Goal: Entertainment & Leisure: Consume media (video, audio)

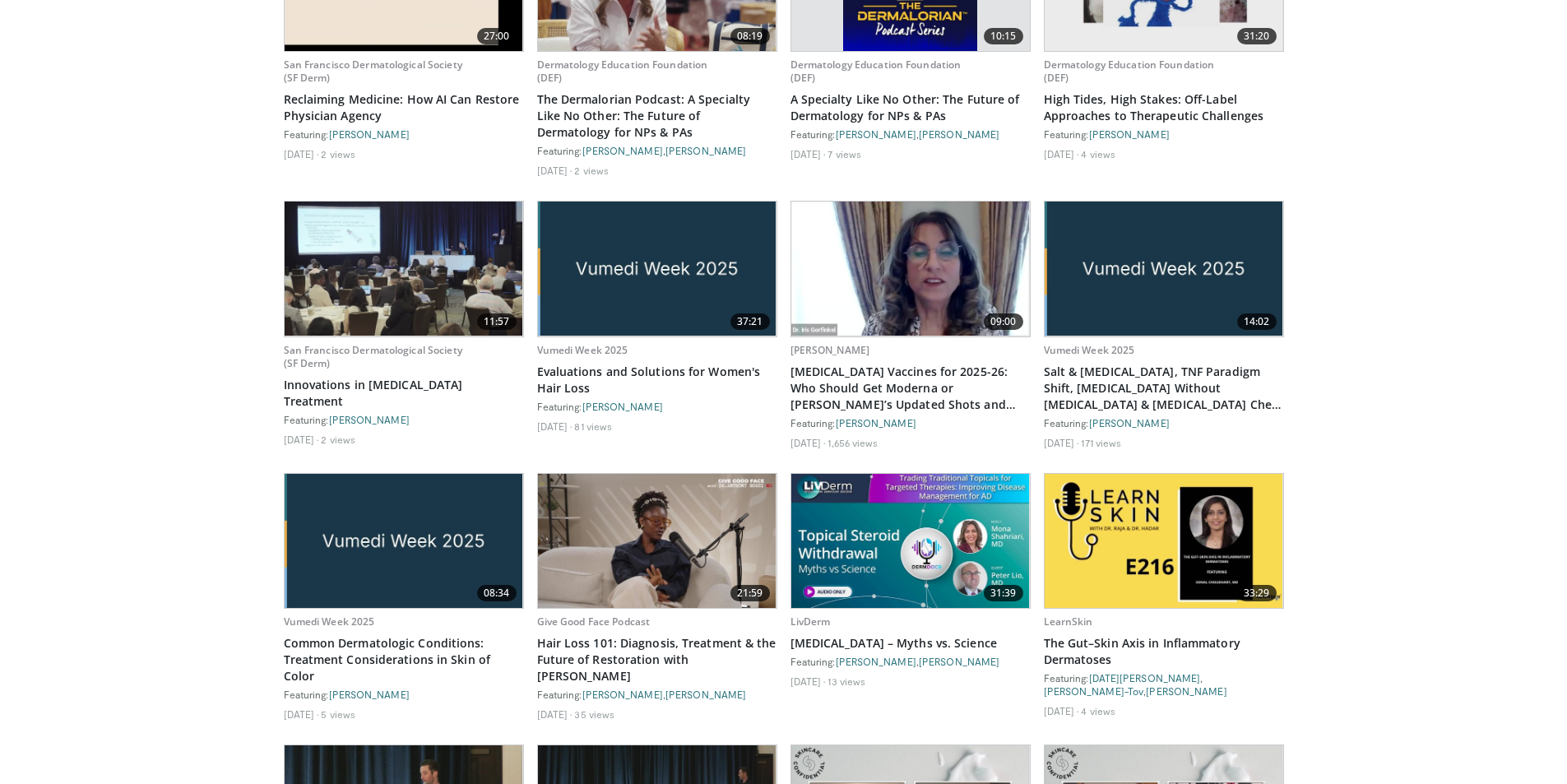
scroll to position [1194, 0]
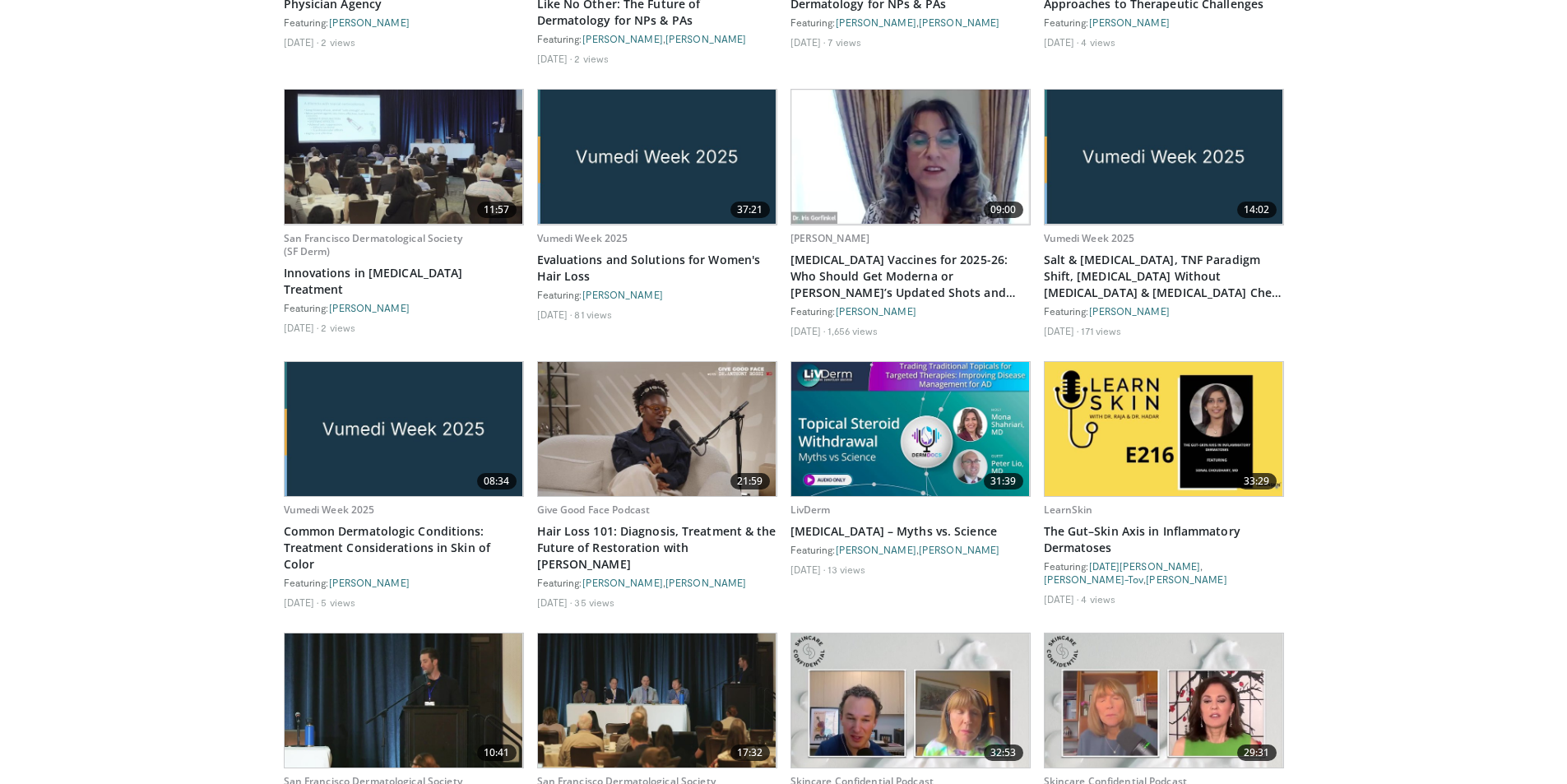
click at [1152, 395] on img at bounding box center [1164, 429] width 239 height 134
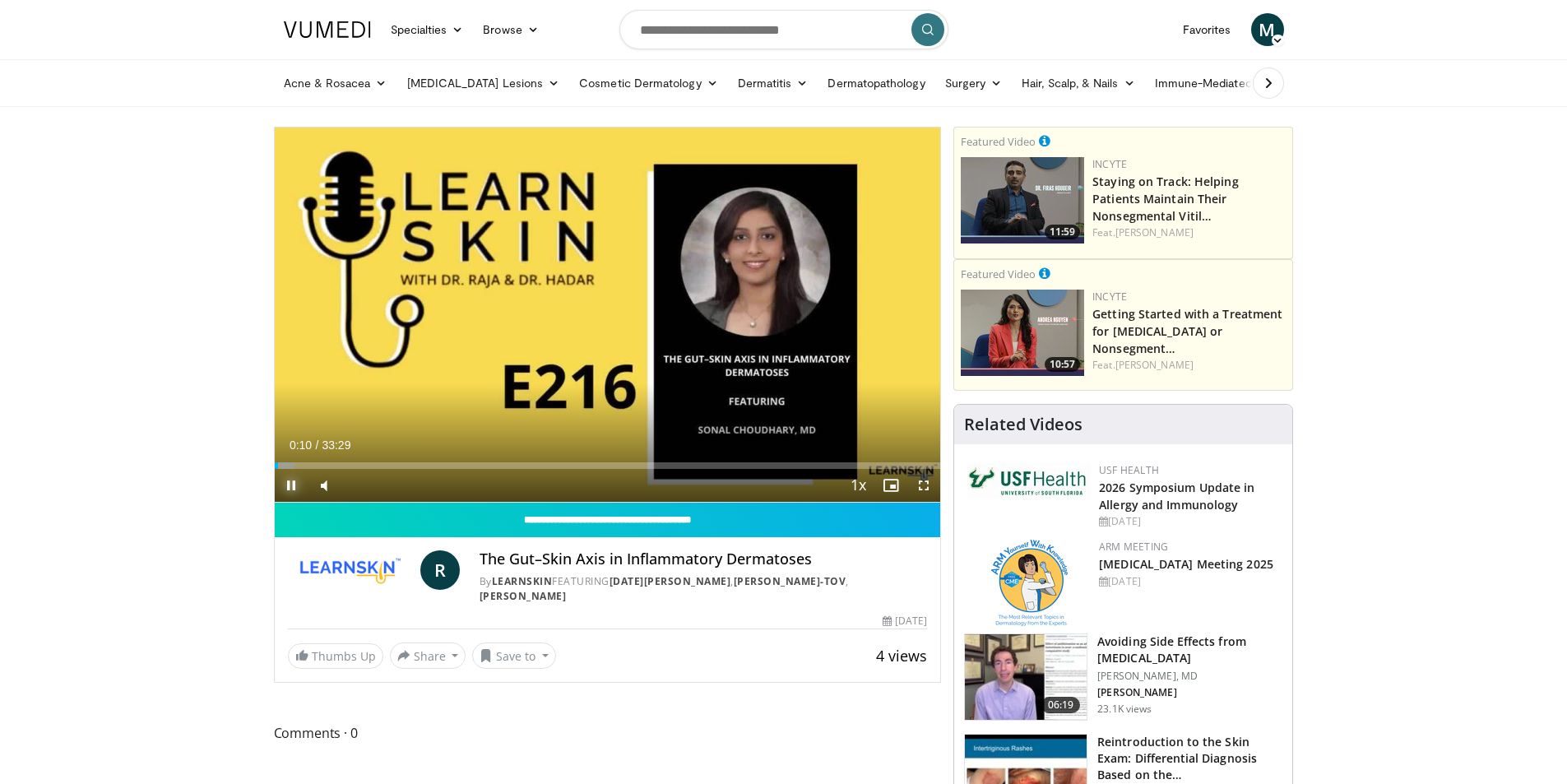
click at [287, 482] on span "Video Player" at bounding box center [291, 485] width 33 height 33
